Goal: Find specific page/section

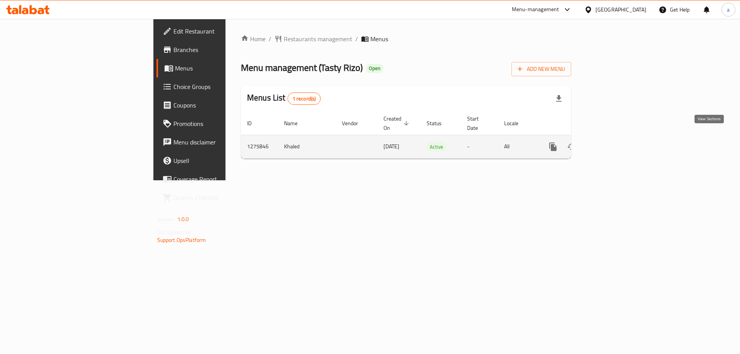
click at [612, 143] on icon "enhanced table" at bounding box center [608, 146] width 7 height 7
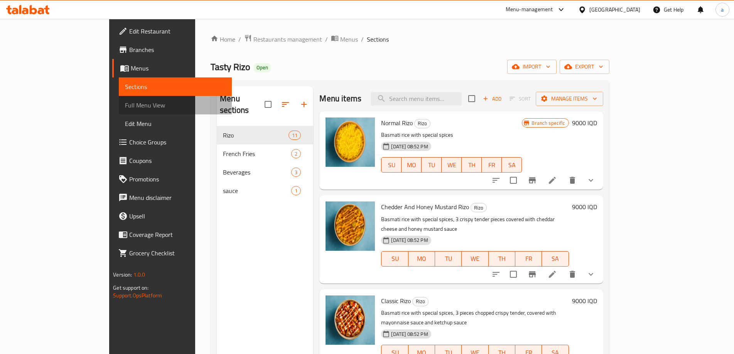
click at [125, 107] on span "Full Menu View" at bounding box center [175, 105] width 101 height 9
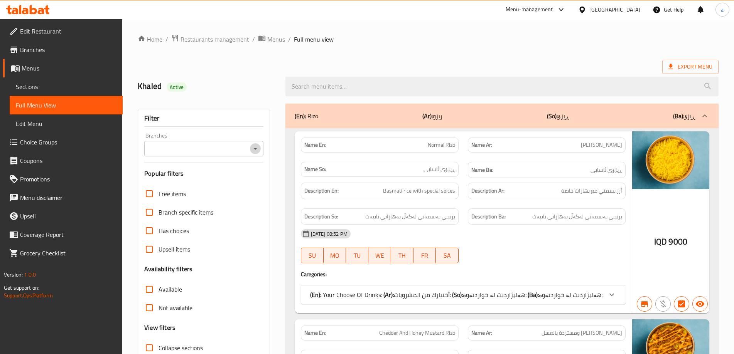
click at [251, 150] on icon "Open" at bounding box center [255, 148] width 9 height 9
click at [225, 172] on li "All" at bounding box center [203, 168] width 119 height 14
type input "All"
click at [39, 9] on icon at bounding box center [41, 11] width 7 height 7
